Goal: Information Seeking & Learning: Learn about a topic

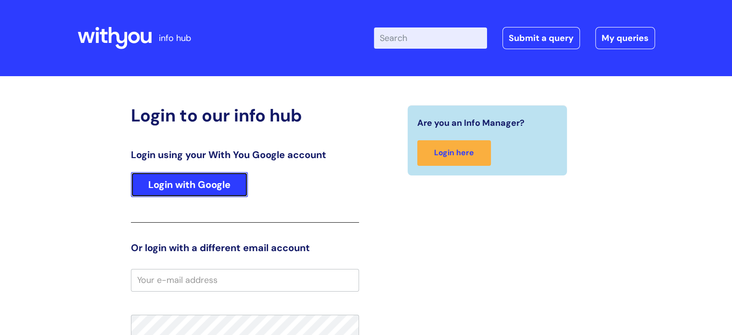
click at [212, 176] on link "Login with Google" at bounding box center [189, 184] width 117 height 25
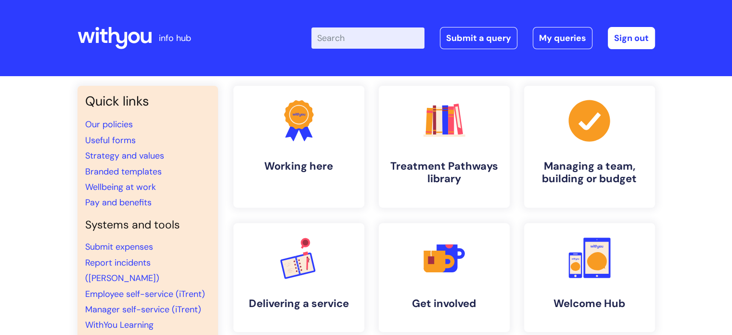
click at [360, 41] on input "Enter your search term here..." at bounding box center [367, 37] width 113 height 21
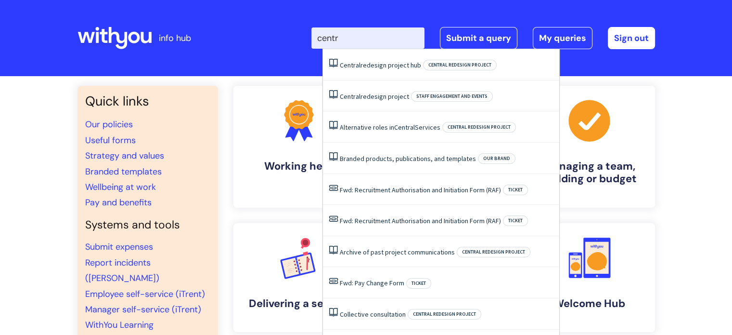
type input "centra"
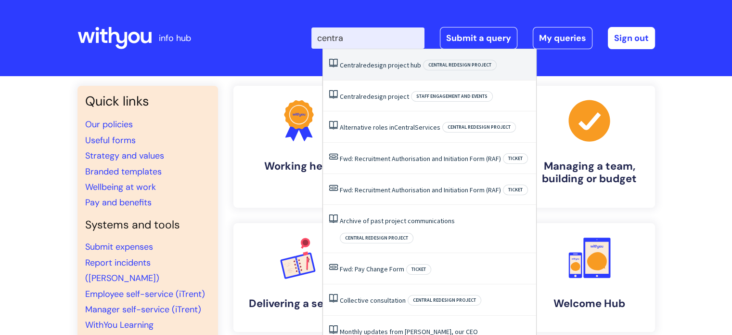
click at [391, 58] on li "Central redesign project hub Central redesign project" at bounding box center [429, 64] width 213 height 31
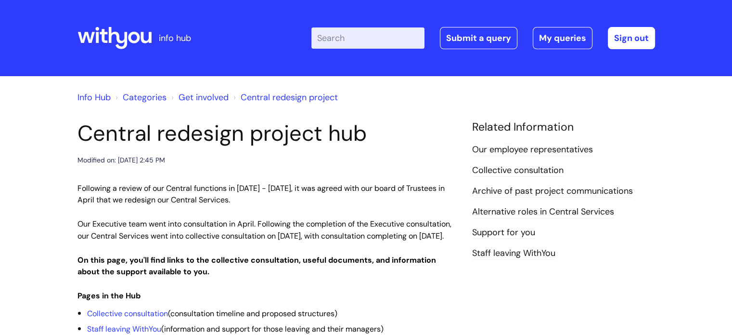
scroll to position [144, 0]
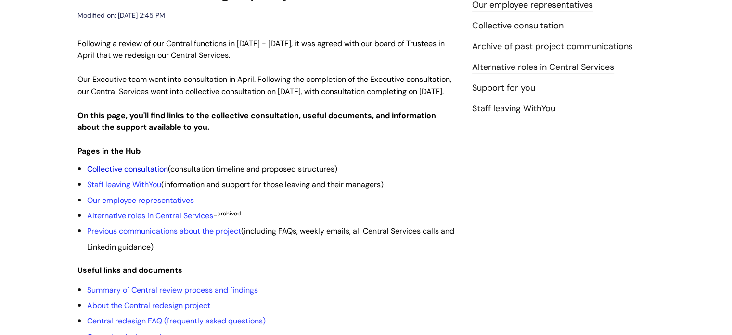
click at [118, 174] on link "Collective consultation" at bounding box center [127, 169] width 81 height 10
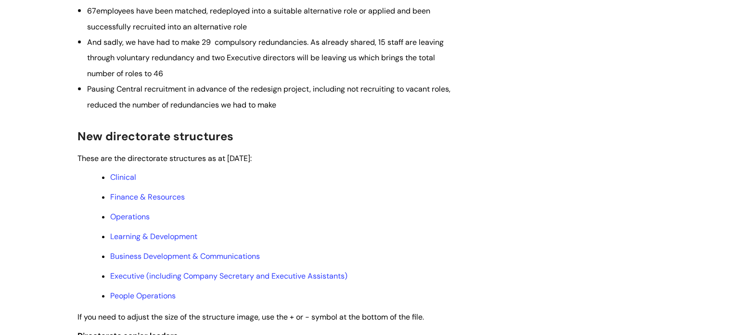
scroll to position [433, 0]
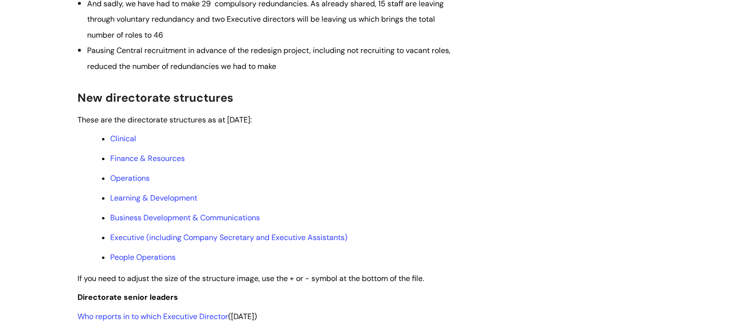
click at [129, 157] on ul "Clinical Finance & Resources Operations Learning & Development Business Develop…" at bounding box center [272, 197] width 371 height 131
click at [127, 143] on link "Clinical" at bounding box center [123, 138] width 26 height 10
